Goal: Use online tool/utility: Utilize a website feature to perform a specific function

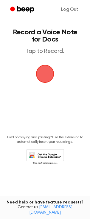
click at [43, 77] on span "button" at bounding box center [45, 74] width 17 height 17
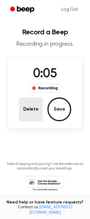
click at [21, 120] on button "Delete" at bounding box center [31, 110] width 24 height 24
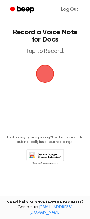
click at [45, 76] on span "button" at bounding box center [45, 73] width 19 height 19
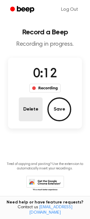
drag, startPoint x: 28, startPoint y: 116, endPoint x: 24, endPoint y: 113, distance: 4.4
click at [24, 113] on button "Delete" at bounding box center [31, 110] width 24 height 24
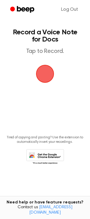
click at [45, 75] on span "button" at bounding box center [45, 73] width 19 height 19
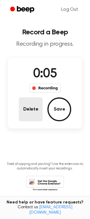
click at [31, 110] on button "Delete" at bounding box center [31, 110] width 24 height 24
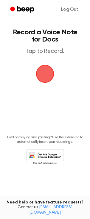
drag, startPoint x: 44, startPoint y: 72, endPoint x: 45, endPoint y: 75, distance: 3.4
click at [45, 75] on span "button" at bounding box center [45, 73] width 19 height 19
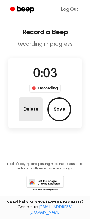
click at [25, 113] on button "Delete" at bounding box center [31, 110] width 24 height 24
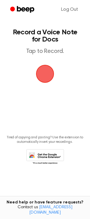
click at [47, 71] on span "button" at bounding box center [45, 73] width 23 height 23
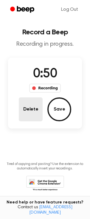
click at [32, 112] on button "Delete" at bounding box center [31, 110] width 24 height 24
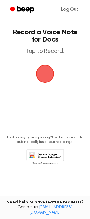
click at [48, 74] on span "button" at bounding box center [45, 74] width 17 height 17
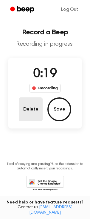
click at [26, 109] on button "Delete" at bounding box center [31, 110] width 24 height 24
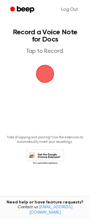
click at [46, 76] on span "button" at bounding box center [45, 74] width 22 height 22
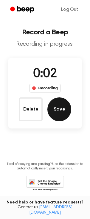
click at [53, 116] on button "Save" at bounding box center [60, 110] width 24 height 24
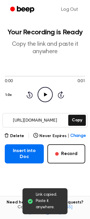
click at [45, 96] on icon "Play Audio" at bounding box center [45, 94] width 15 height 15
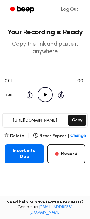
click at [47, 95] on icon at bounding box center [45, 95] width 3 height 4
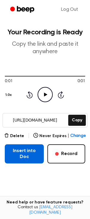
click at [23, 155] on button "Insert into Doc" at bounding box center [24, 154] width 39 height 19
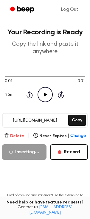
click at [17, 138] on button "Delete" at bounding box center [14, 136] width 20 height 6
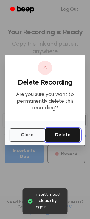
click at [62, 137] on button "Delete" at bounding box center [63, 135] width 36 height 13
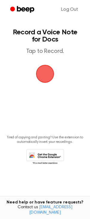
click at [47, 75] on span "button" at bounding box center [45, 74] width 20 height 20
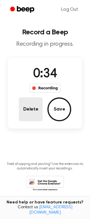
click at [28, 113] on button "Delete" at bounding box center [31, 110] width 24 height 24
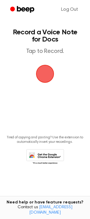
click at [42, 81] on span "button" at bounding box center [45, 74] width 18 height 18
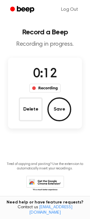
drag, startPoint x: 34, startPoint y: 110, endPoint x: 21, endPoint y: 103, distance: 15.0
click at [31, 108] on button "Delete" at bounding box center [31, 110] width 24 height 24
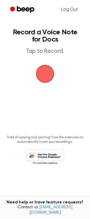
click at [48, 75] on span "button" at bounding box center [45, 74] width 26 height 26
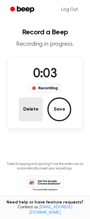
click at [26, 106] on button "Delete" at bounding box center [31, 110] width 24 height 24
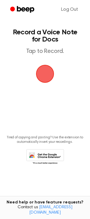
click at [43, 74] on span "button" at bounding box center [45, 74] width 22 height 22
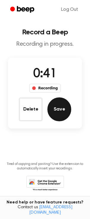
click at [57, 114] on button "Save" at bounding box center [60, 110] width 24 height 24
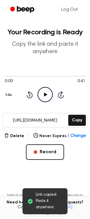
click at [44, 95] on icon at bounding box center [45, 95] width 3 height 4
